Goal: Transaction & Acquisition: Subscribe to service/newsletter

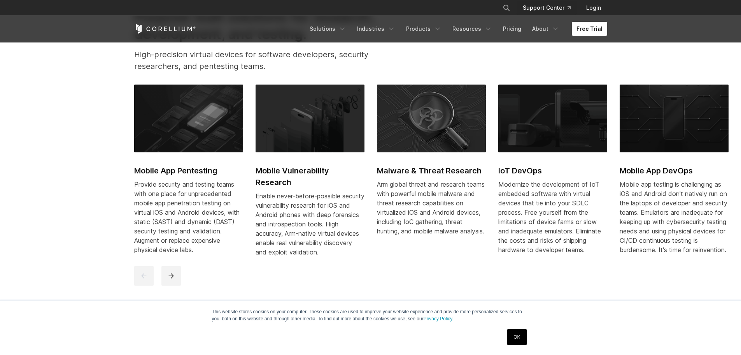
scroll to position [311, 0]
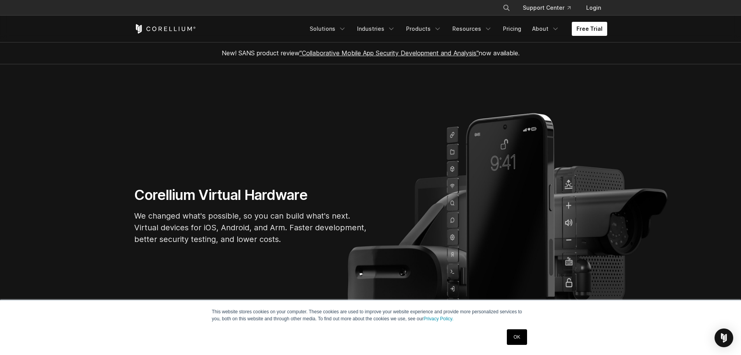
click at [584, 28] on link "Free Trial" at bounding box center [589, 29] width 35 height 14
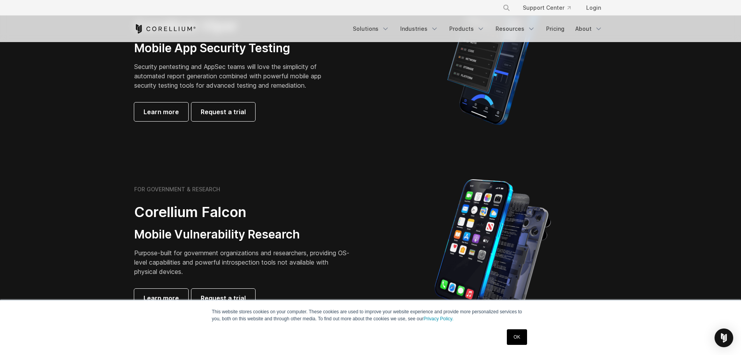
scroll to position [156, 0]
